Goal: Task Accomplishment & Management: Manage account settings

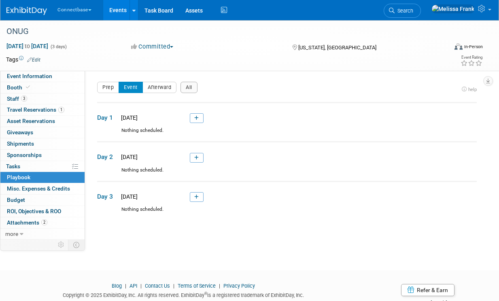
click at [109, 12] on link "Events" at bounding box center [118, 10] width 30 height 20
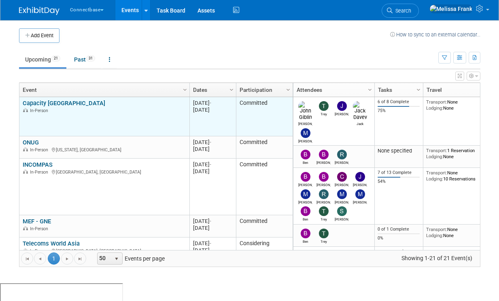
click at [57, 103] on link "Capacity [GEOGRAPHIC_DATA]" at bounding box center [64, 103] width 83 height 7
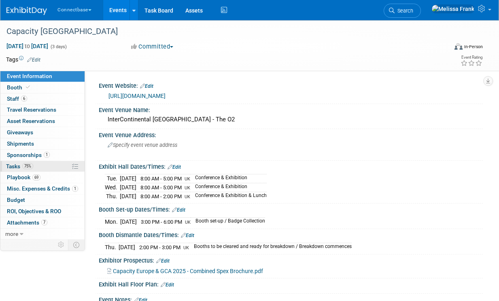
click at [26, 166] on span "75%" at bounding box center [27, 166] width 11 height 6
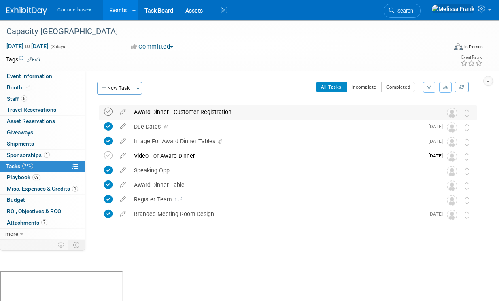
click at [109, 113] on icon at bounding box center [108, 112] width 8 height 8
click at [122, 155] on icon at bounding box center [123, 154] width 14 height 10
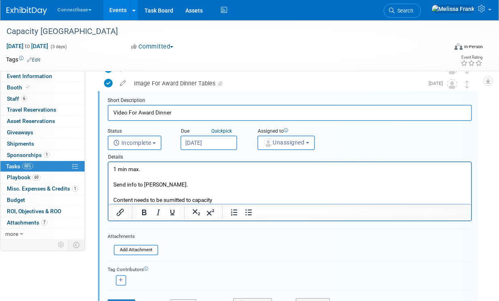
scroll to position [64, 0]
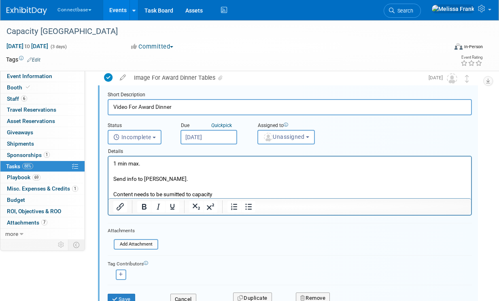
click at [236, 191] on p "1 min max. Send info to Kelly. Content needs to be sumitted to capacity" at bounding box center [289, 179] width 353 height 38
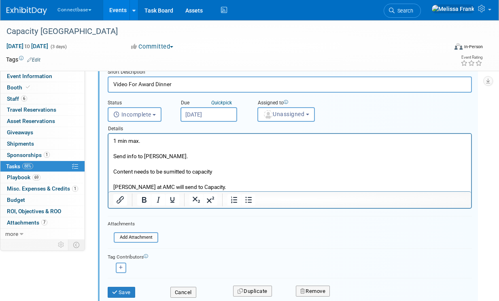
scroll to position [106, 0]
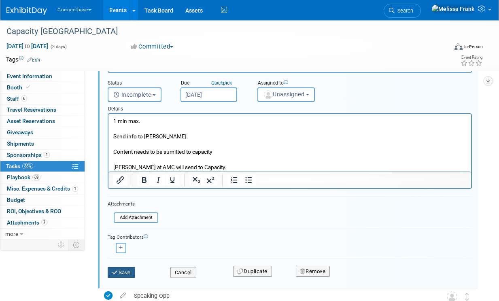
click at [122, 270] on button "Save" at bounding box center [122, 272] width 28 height 11
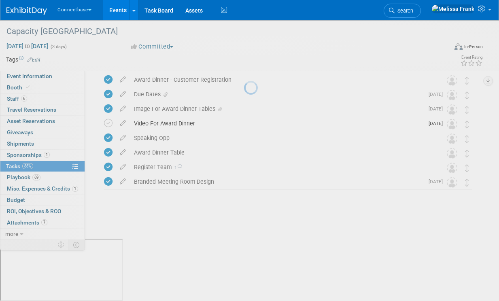
scroll to position [0, 0]
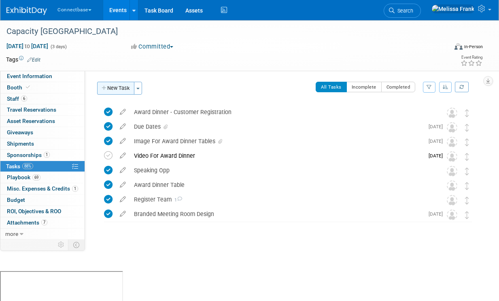
click at [115, 91] on button "New Task" at bounding box center [115, 88] width 37 height 13
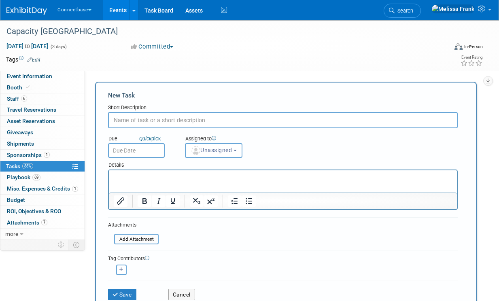
click at [132, 120] on input "text" at bounding box center [283, 120] width 350 height 16
type input "LI Posts"
click at [132, 182] on html at bounding box center [283, 175] width 348 height 11
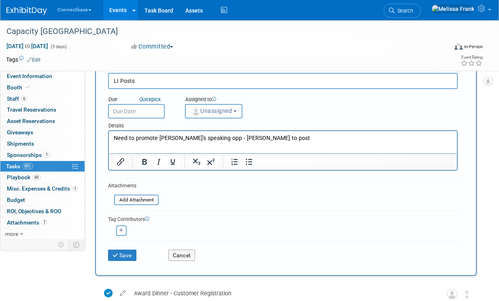
scroll to position [47, 0]
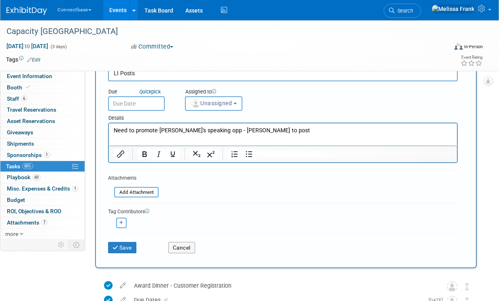
click at [132, 106] on input "text" at bounding box center [136, 103] width 57 height 15
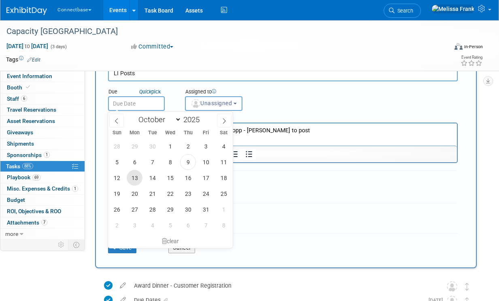
click at [135, 178] on span "13" at bounding box center [135, 178] width 16 height 16
type input "Oct 13, 2025"
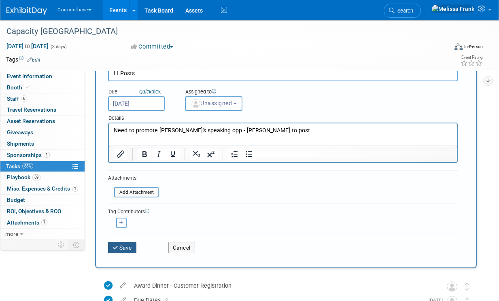
click at [125, 247] on button "Save" at bounding box center [122, 247] width 28 height 11
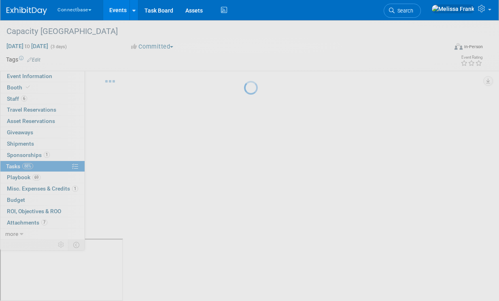
scroll to position [0, 0]
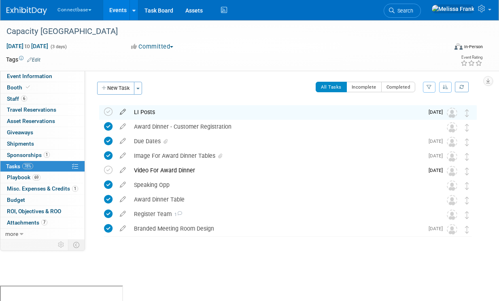
click at [123, 111] on icon at bounding box center [123, 110] width 14 height 10
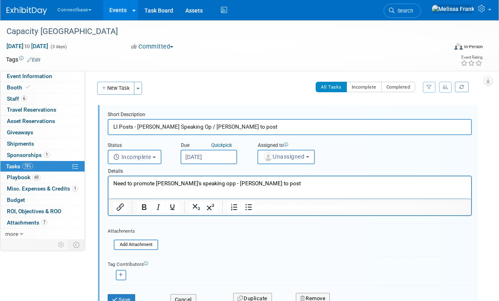
scroll to position [60, 0]
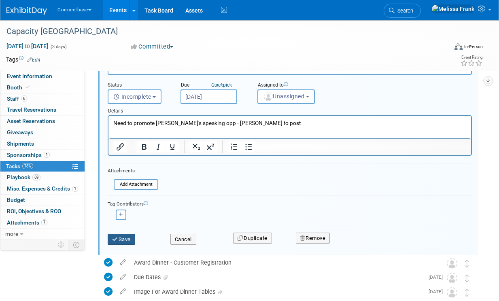
type input "LI Posts - Trey Speaking Op / Danielle to post"
click at [121, 242] on button "Save" at bounding box center [122, 239] width 28 height 11
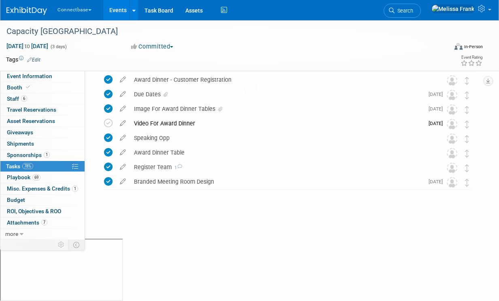
scroll to position [0, 0]
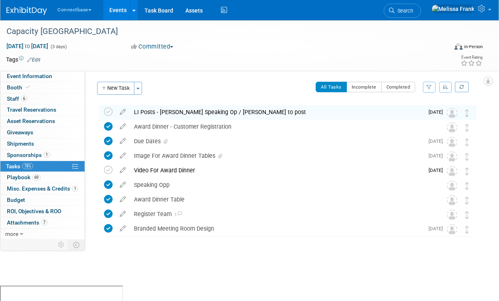
click at [113, 10] on link "Events" at bounding box center [118, 10] width 30 height 20
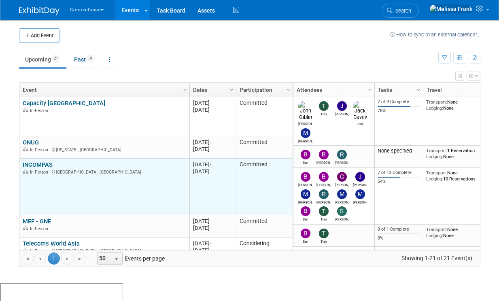
click at [35, 161] on link "INCOMPAS" at bounding box center [38, 164] width 30 height 7
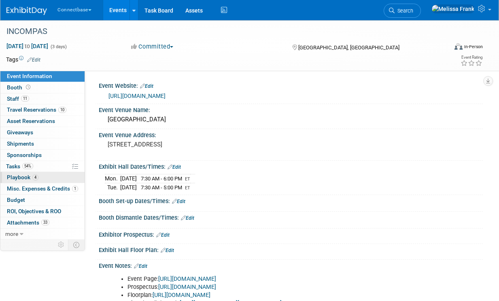
click at [42, 173] on link "4 Playbook 4" at bounding box center [42, 177] width 84 height 11
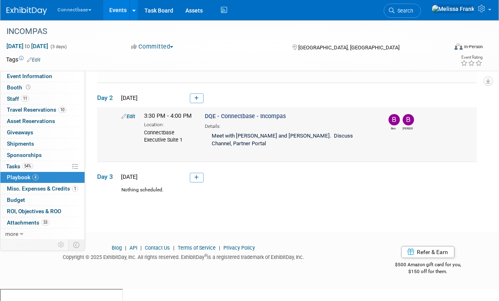
scroll to position [204, 0]
click at [132, 120] on link "Edit" at bounding box center [128, 117] width 14 height 6
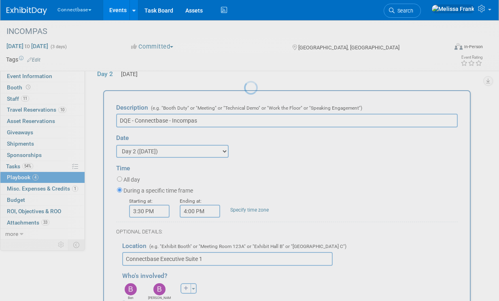
scroll to position [249, 0]
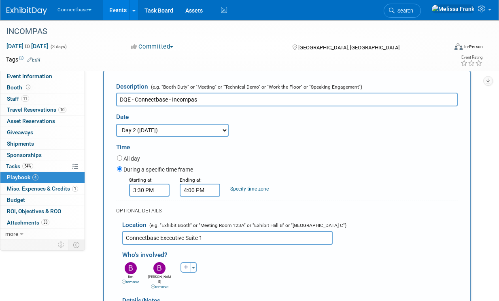
drag, startPoint x: 204, startPoint y: 129, endPoint x: 135, endPoint y: 126, distance: 68.5
click at [135, 106] on input "DQE - Connectbase - Incompas" at bounding box center [287, 100] width 342 height 14
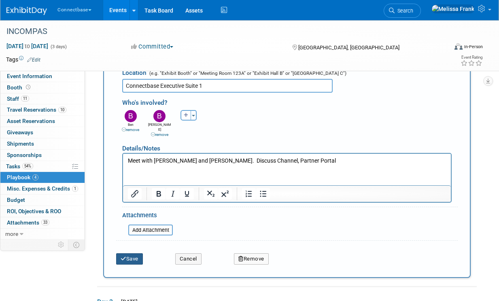
type input "DQE"
click at [126, 265] on button "Save" at bounding box center [129, 258] width 27 height 11
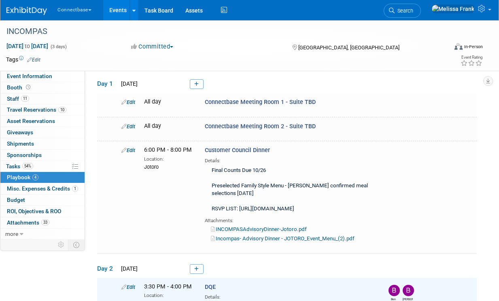
scroll to position [0, 0]
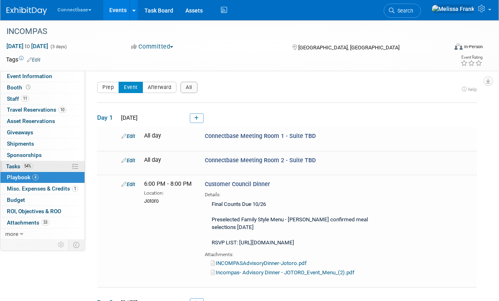
click at [32, 162] on link "54% Tasks 54%" at bounding box center [42, 166] width 84 height 11
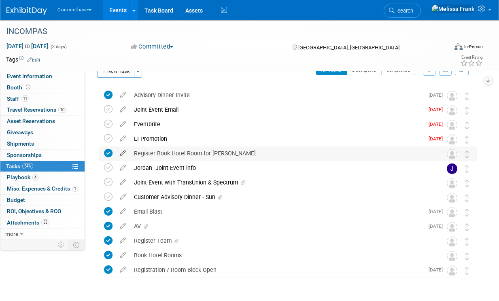
scroll to position [20, 0]
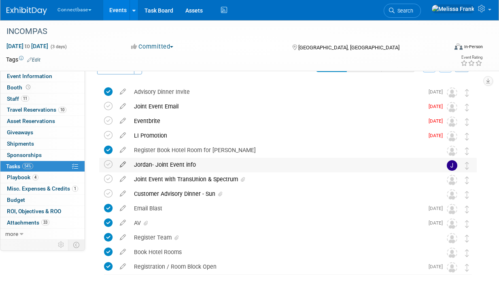
click at [122, 166] on icon at bounding box center [123, 163] width 14 height 10
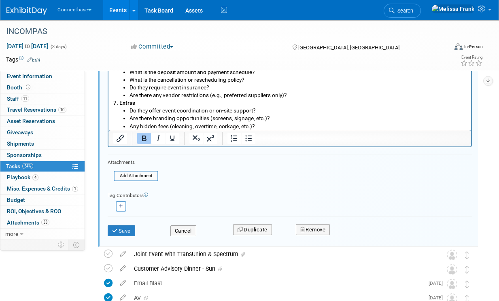
scroll to position [331, 0]
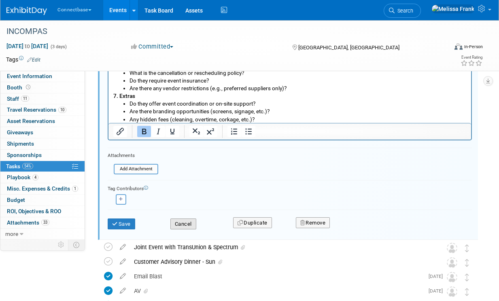
click at [182, 224] on button "Cancel" at bounding box center [183, 224] width 26 height 11
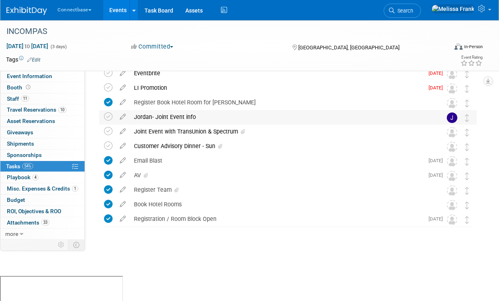
scroll to position [43, 0]
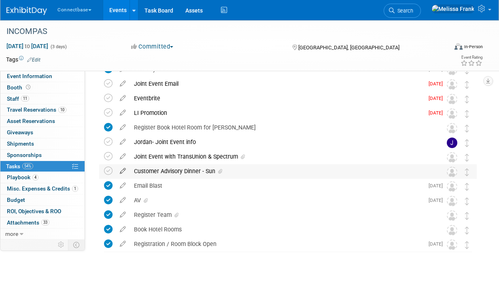
click at [125, 171] on icon at bounding box center [123, 169] width 14 height 10
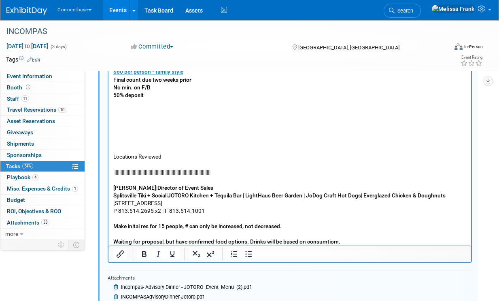
scroll to position [0, 0]
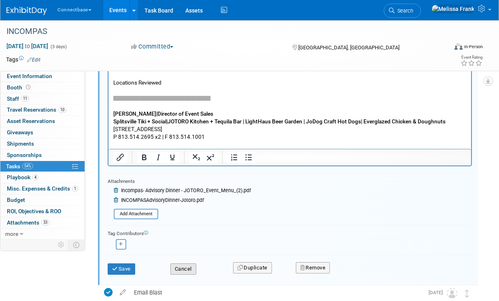
click at [188, 270] on button "Cancel" at bounding box center [183, 268] width 26 height 11
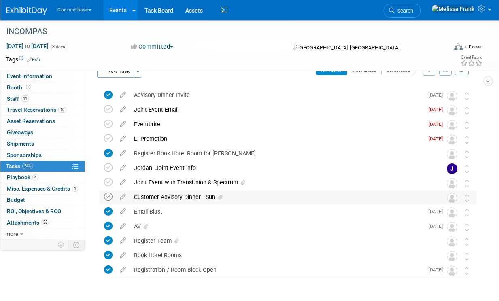
click at [108, 196] on icon at bounding box center [108, 197] width 8 height 8
